Goal: Transaction & Acquisition: Purchase product/service

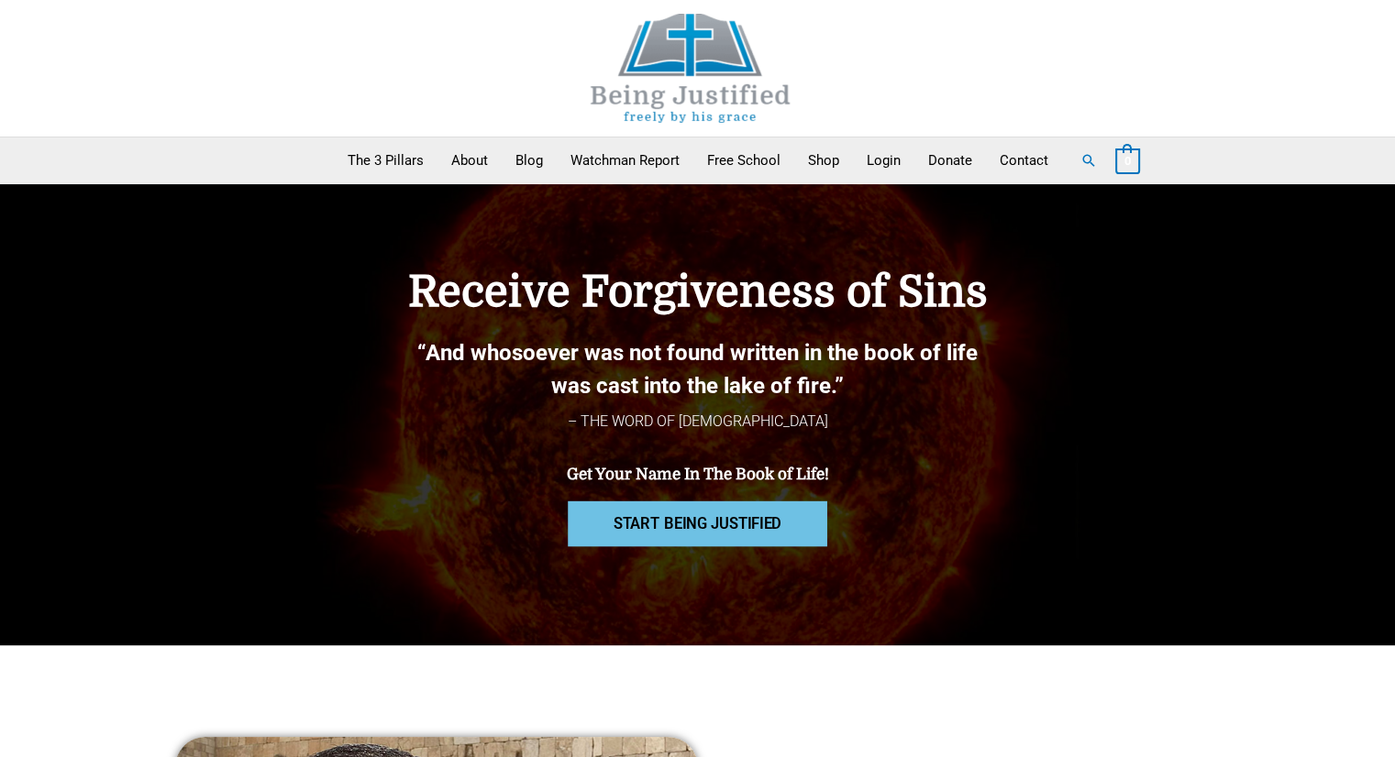
click at [719, 513] on link "START BEING JUSTIFIED" at bounding box center [697, 525] width 259 height 46
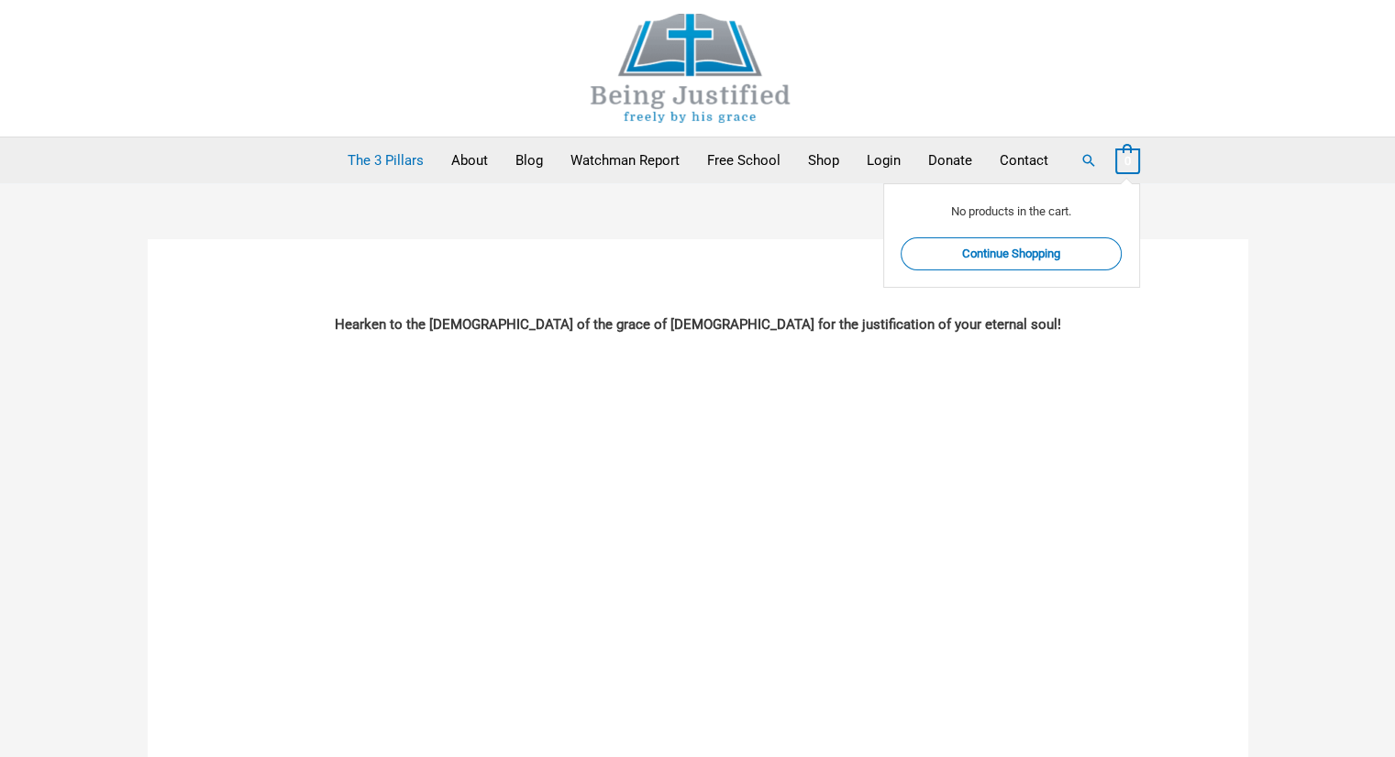
click at [1130, 169] on span "0" at bounding box center [1127, 161] width 25 height 25
click at [1028, 257] on link "Continue Shopping" at bounding box center [1010, 253] width 221 height 32
